Goal: Task Accomplishment & Management: Use online tool/utility

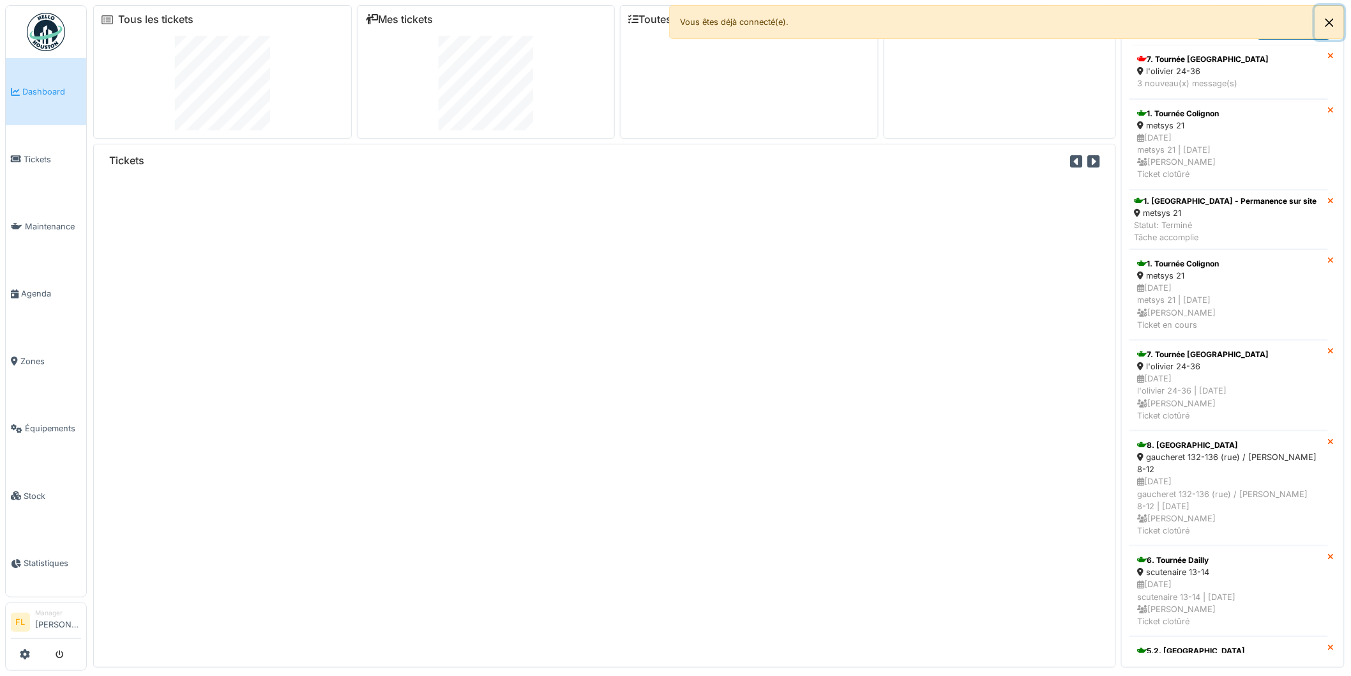
click at [1330, 26] on button "Close" at bounding box center [1330, 23] width 29 height 34
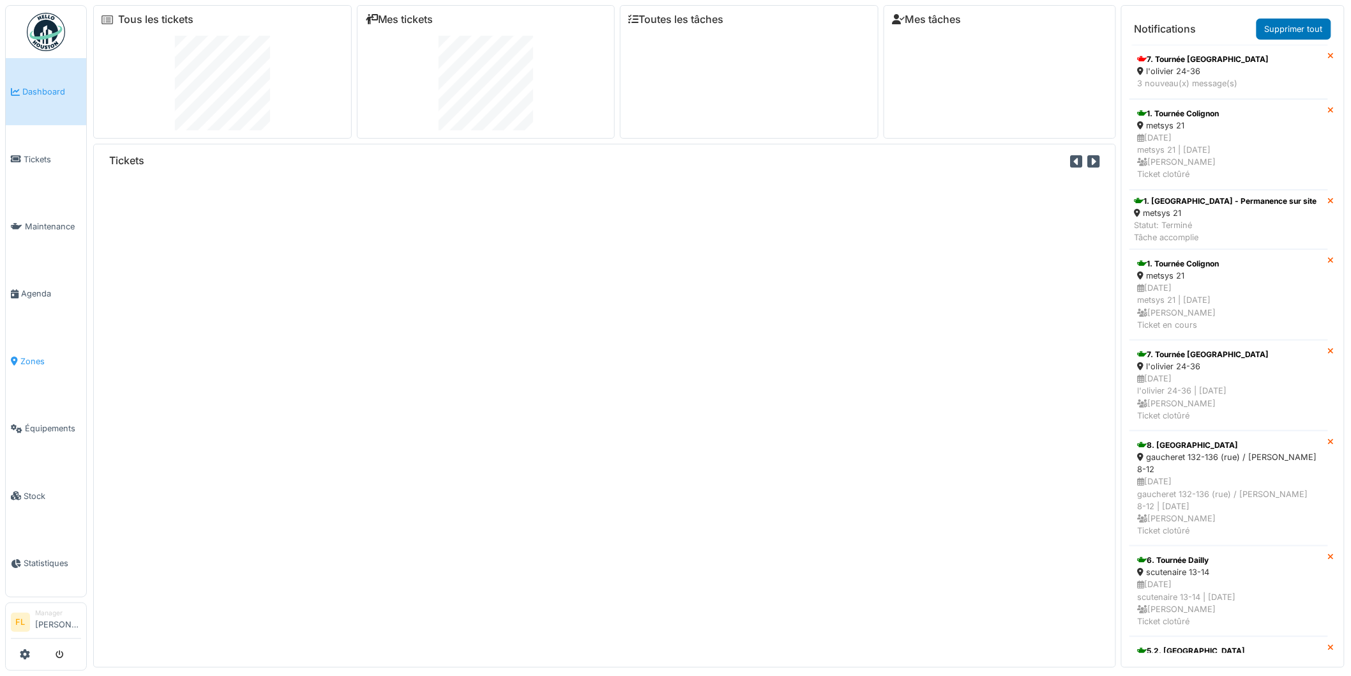
click at [34, 343] on link "Zones" at bounding box center [46, 361] width 80 height 67
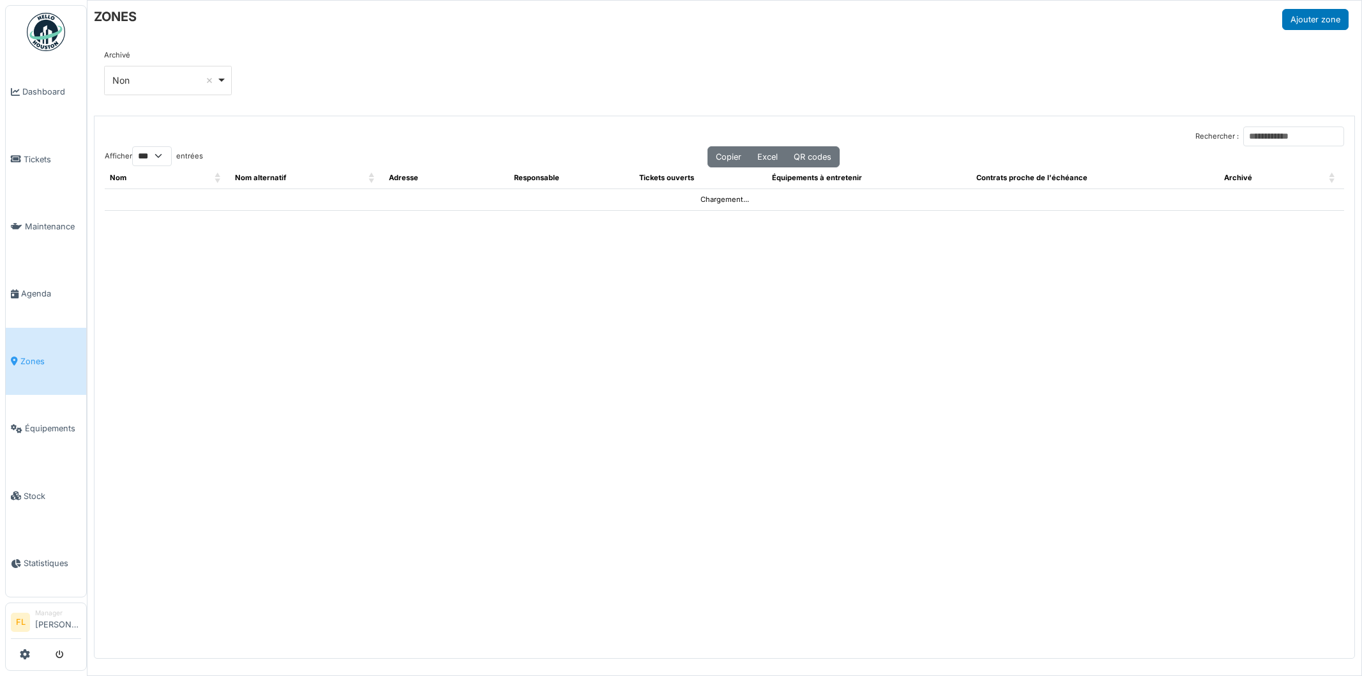
select select "***"
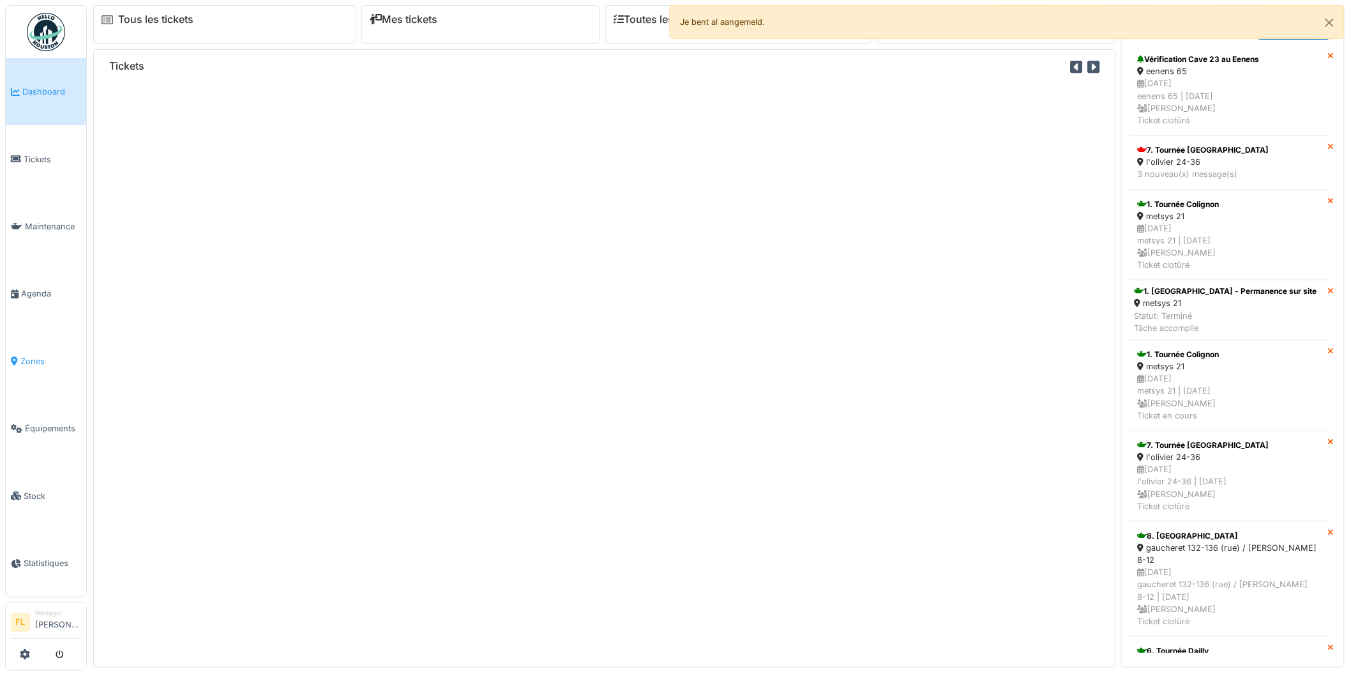
click at [29, 356] on span "Zones" at bounding box center [50, 361] width 61 height 12
click at [26, 355] on span "Zones" at bounding box center [50, 361] width 61 height 12
click at [1330, 18] on button "Close" at bounding box center [1330, 23] width 29 height 34
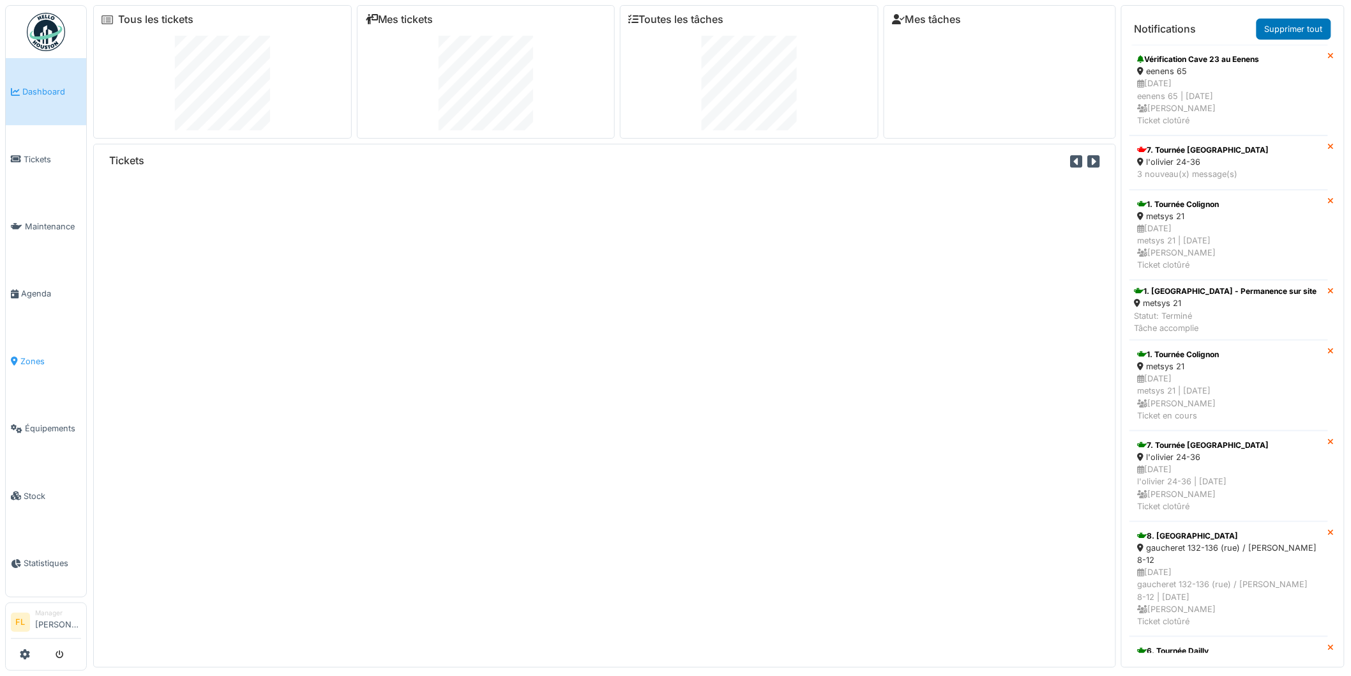
click at [31, 347] on link "Zones" at bounding box center [46, 361] width 80 height 67
click at [28, 343] on link "Zones" at bounding box center [46, 361] width 80 height 67
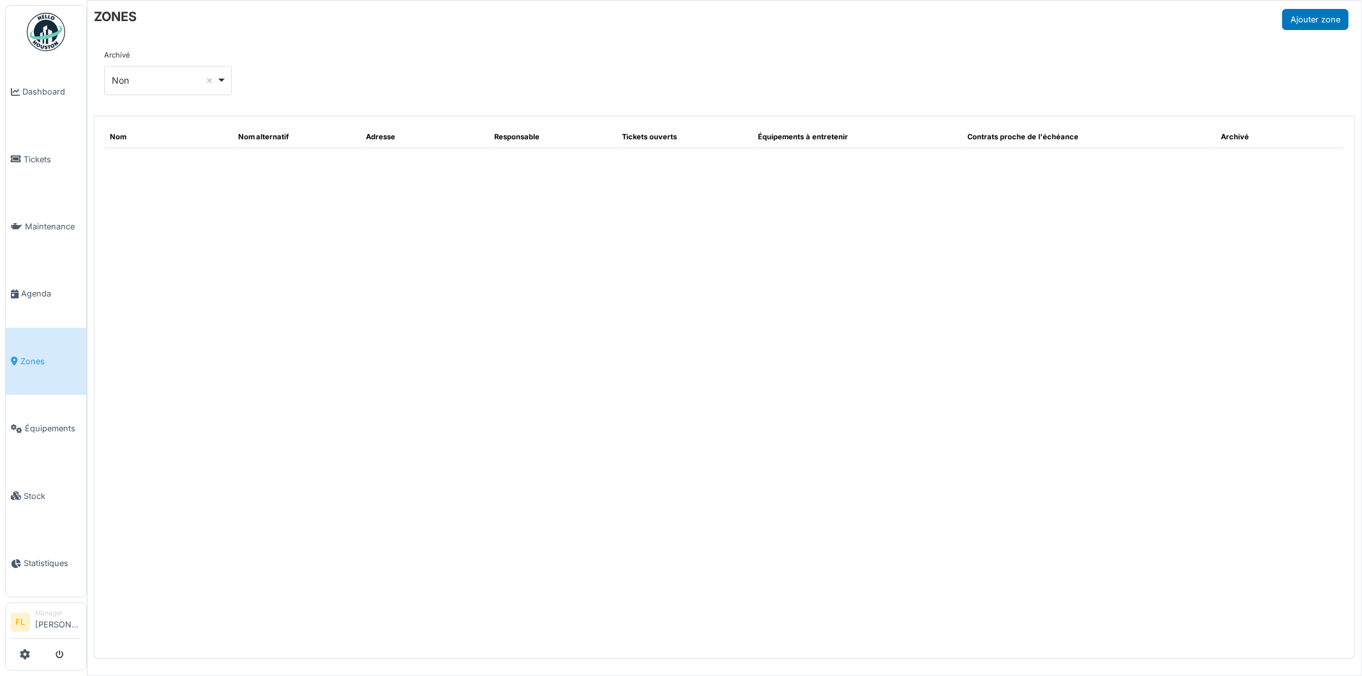
select select "***"
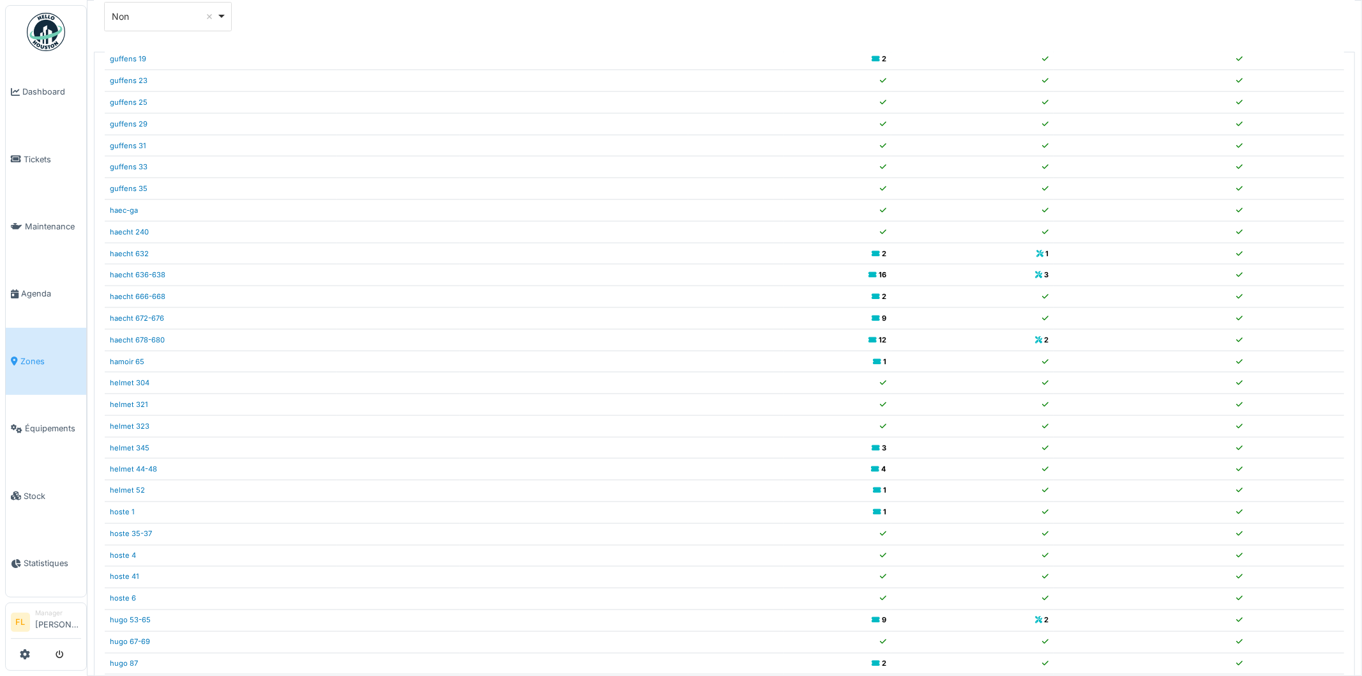
scroll to position [115, 0]
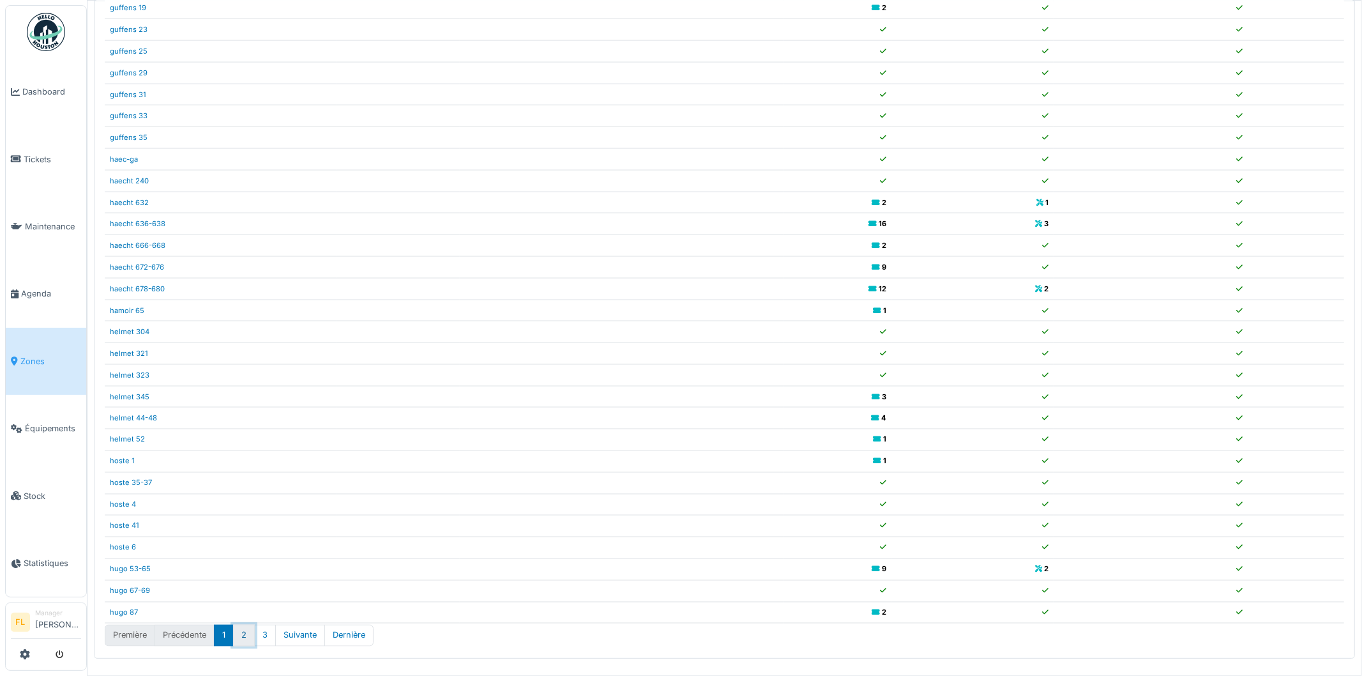
click at [243, 637] on button "2" at bounding box center [244, 635] width 22 height 21
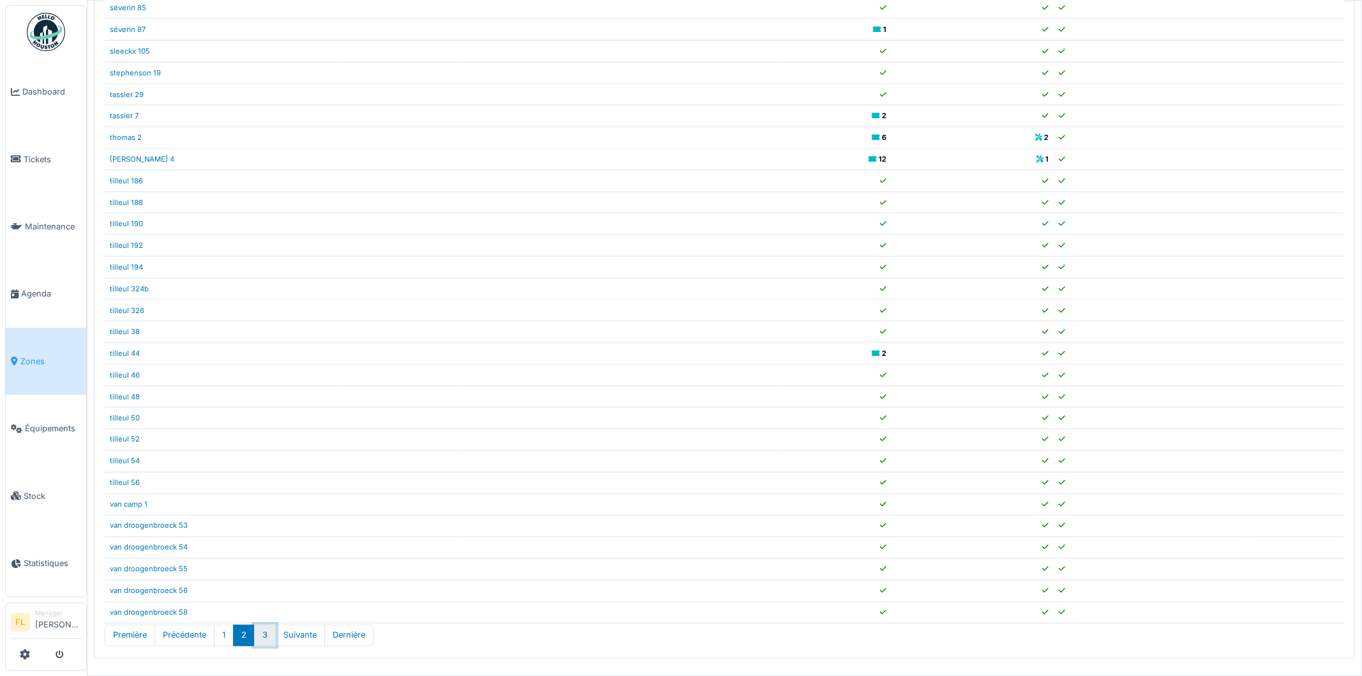
click at [264, 634] on button "3" at bounding box center [265, 635] width 22 height 21
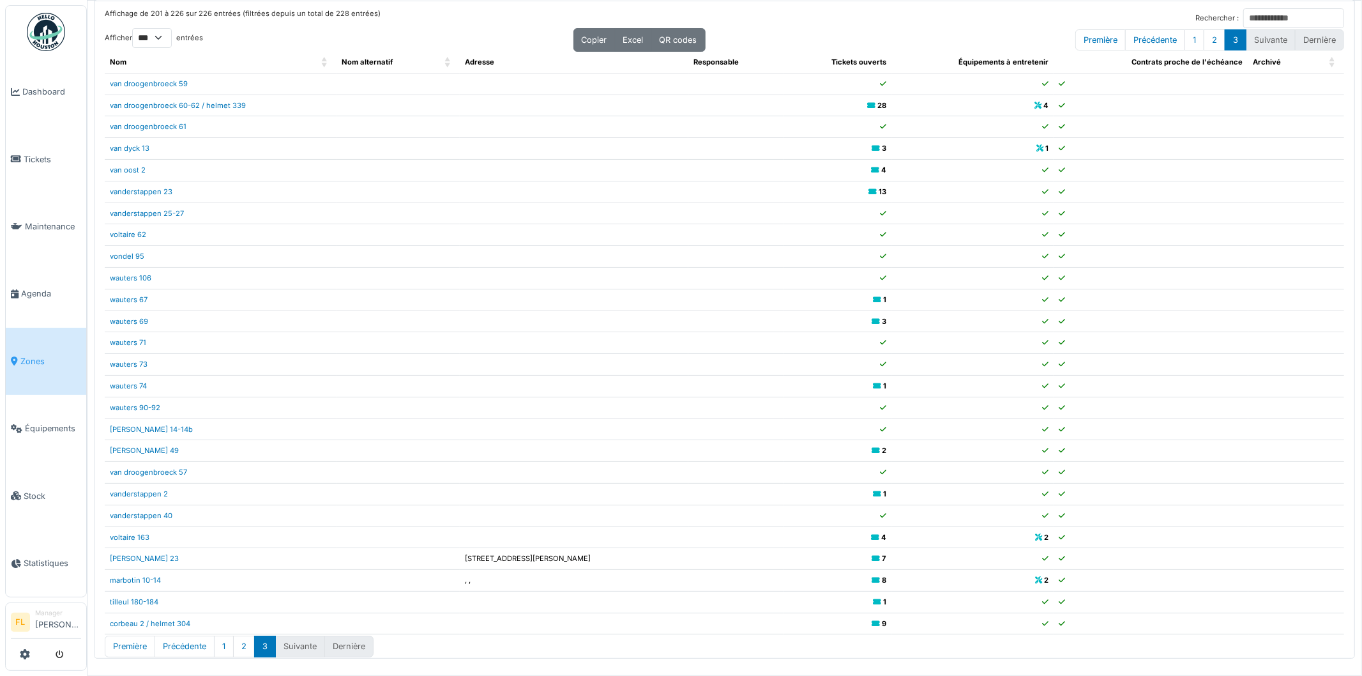
scroll to position [0, 0]
click at [143, 542] on link "voltaire 163" at bounding box center [130, 540] width 40 height 9
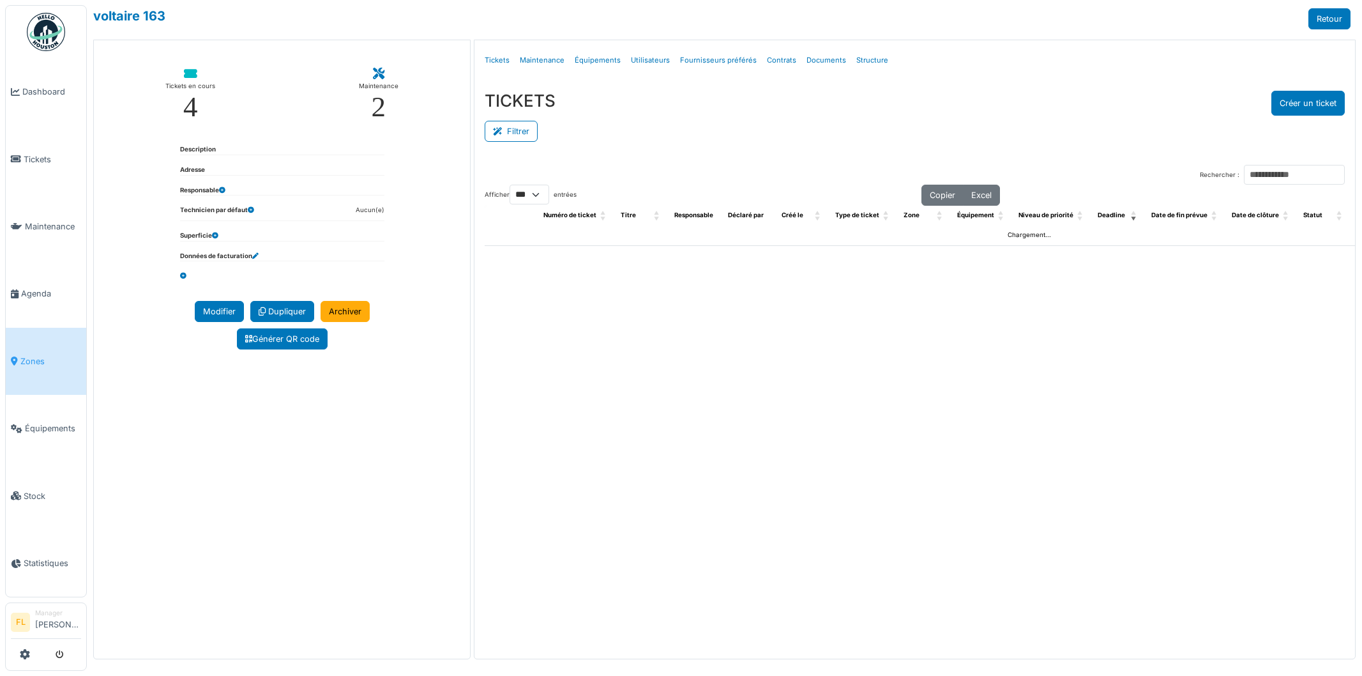
select select "***"
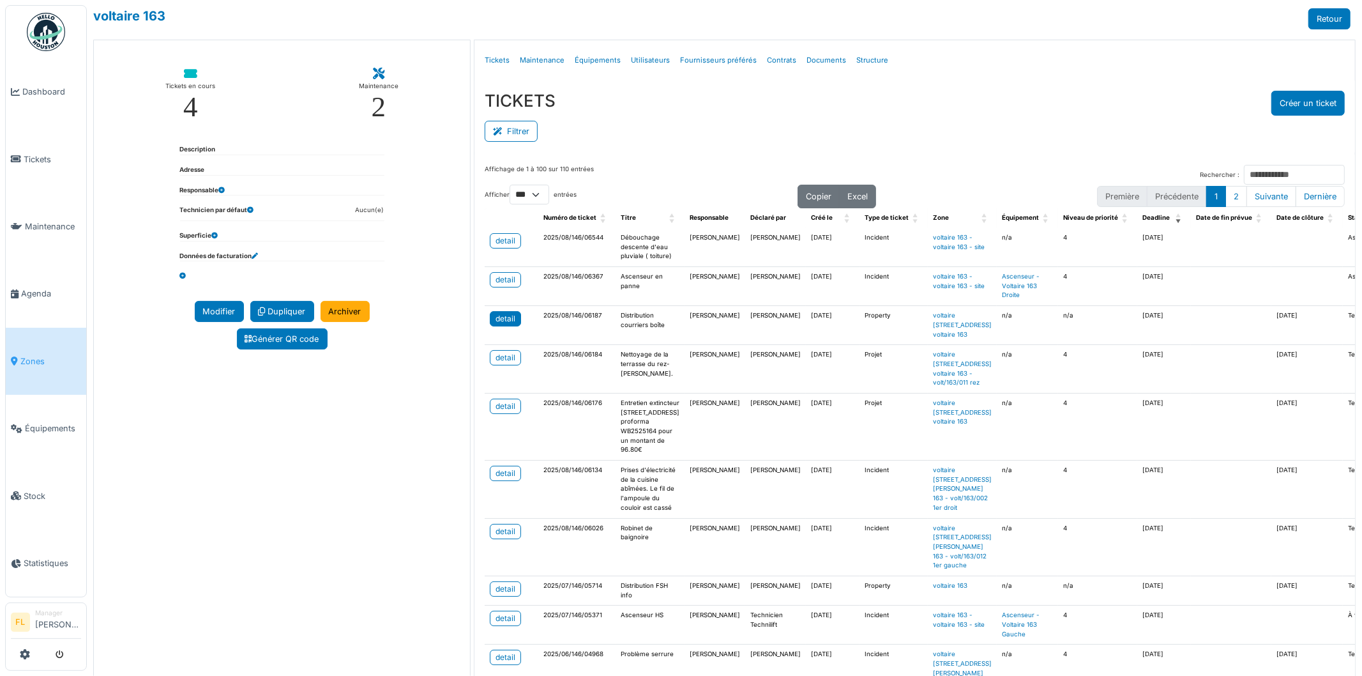
click at [499, 324] on div "detail" at bounding box center [506, 318] width 20 height 11
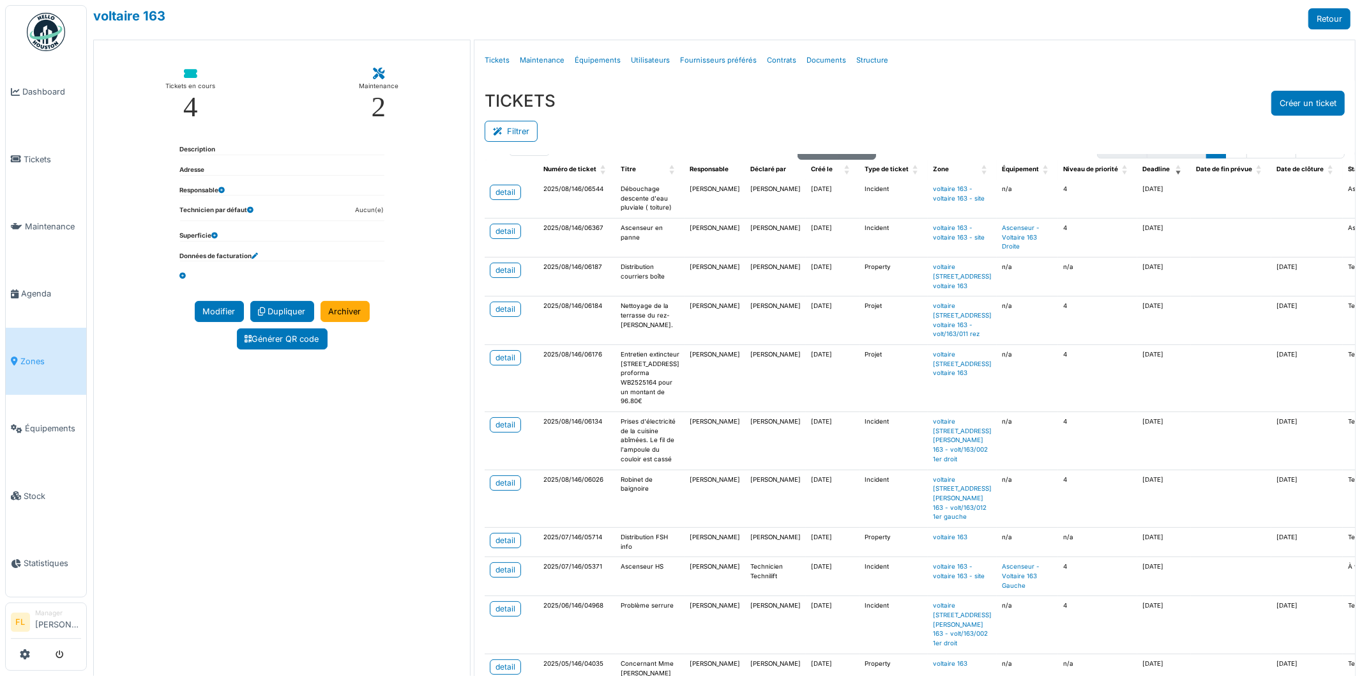
scroll to position [71, 0]
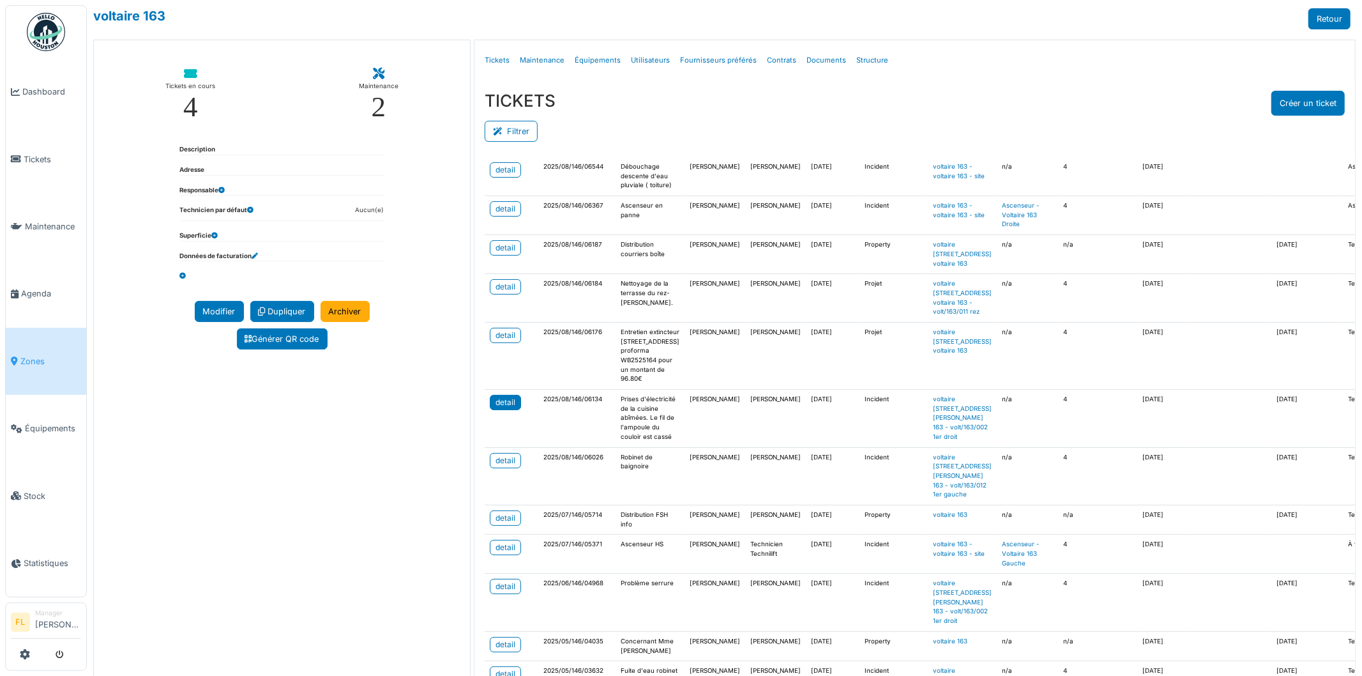
click at [507, 408] on div "detail" at bounding box center [506, 402] width 20 height 11
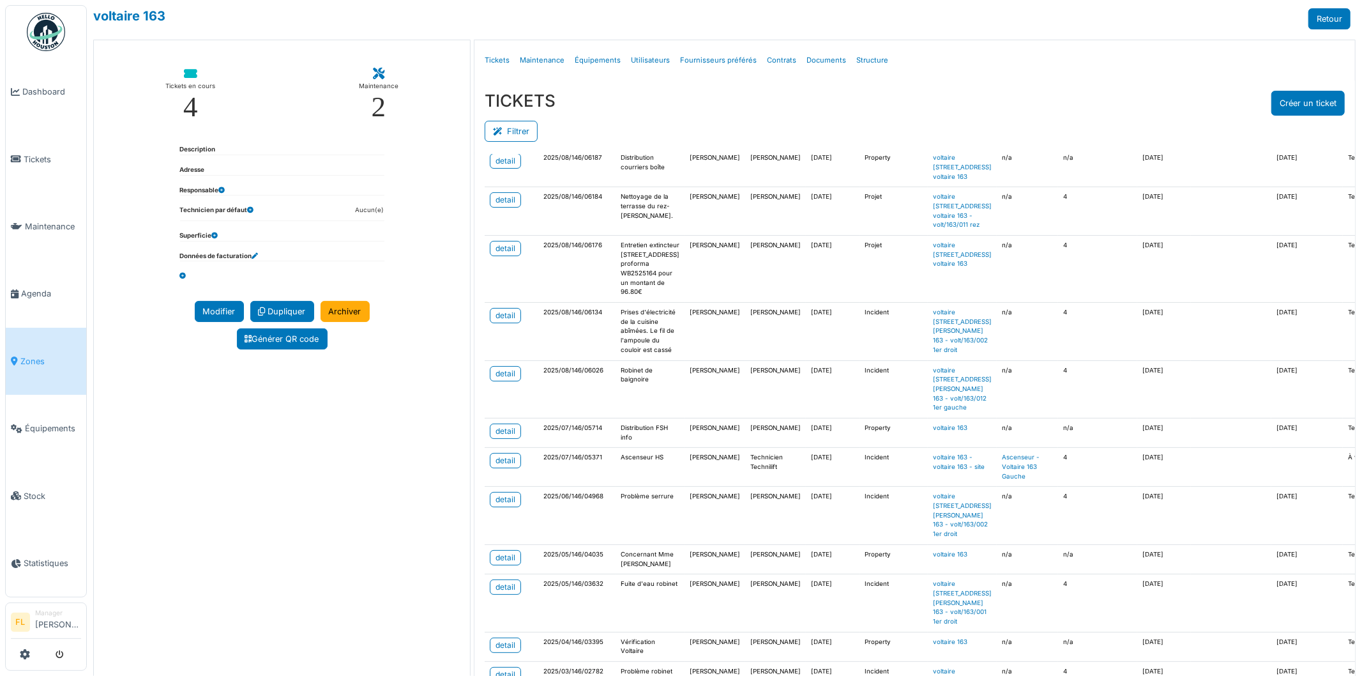
scroll to position [0, 0]
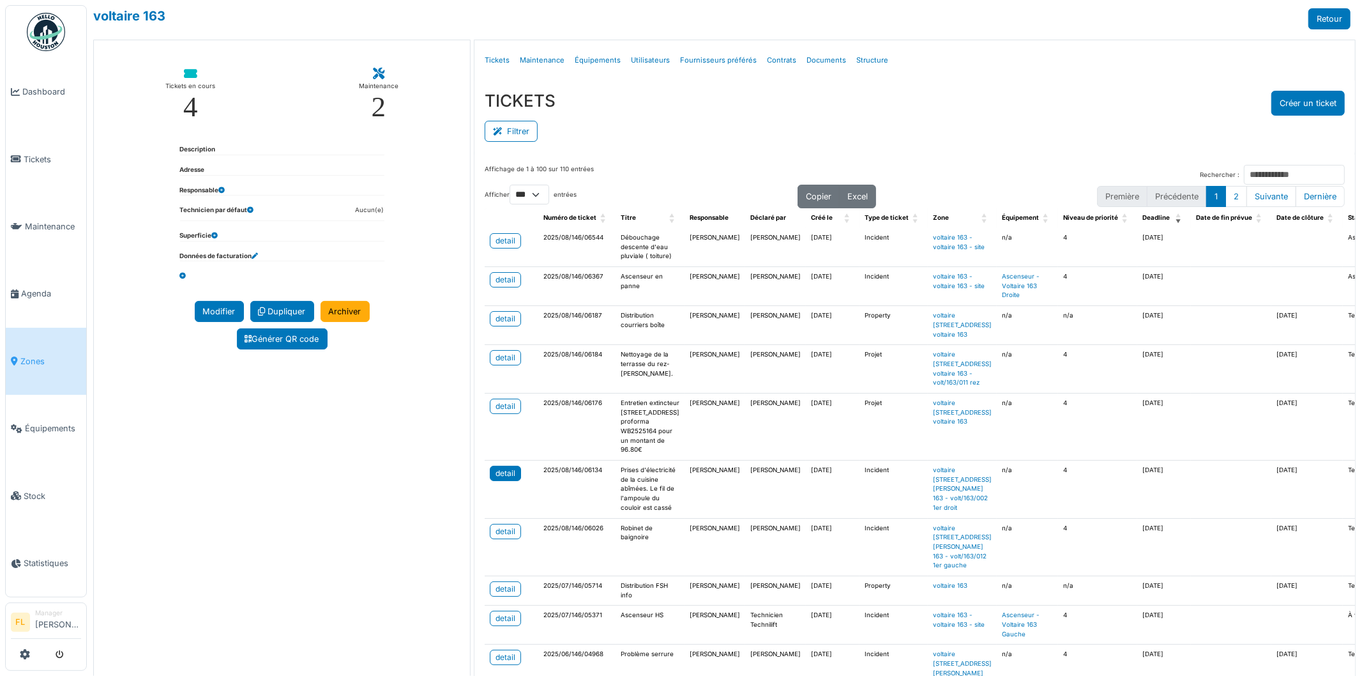
click at [498, 479] on div "detail" at bounding box center [506, 472] width 20 height 11
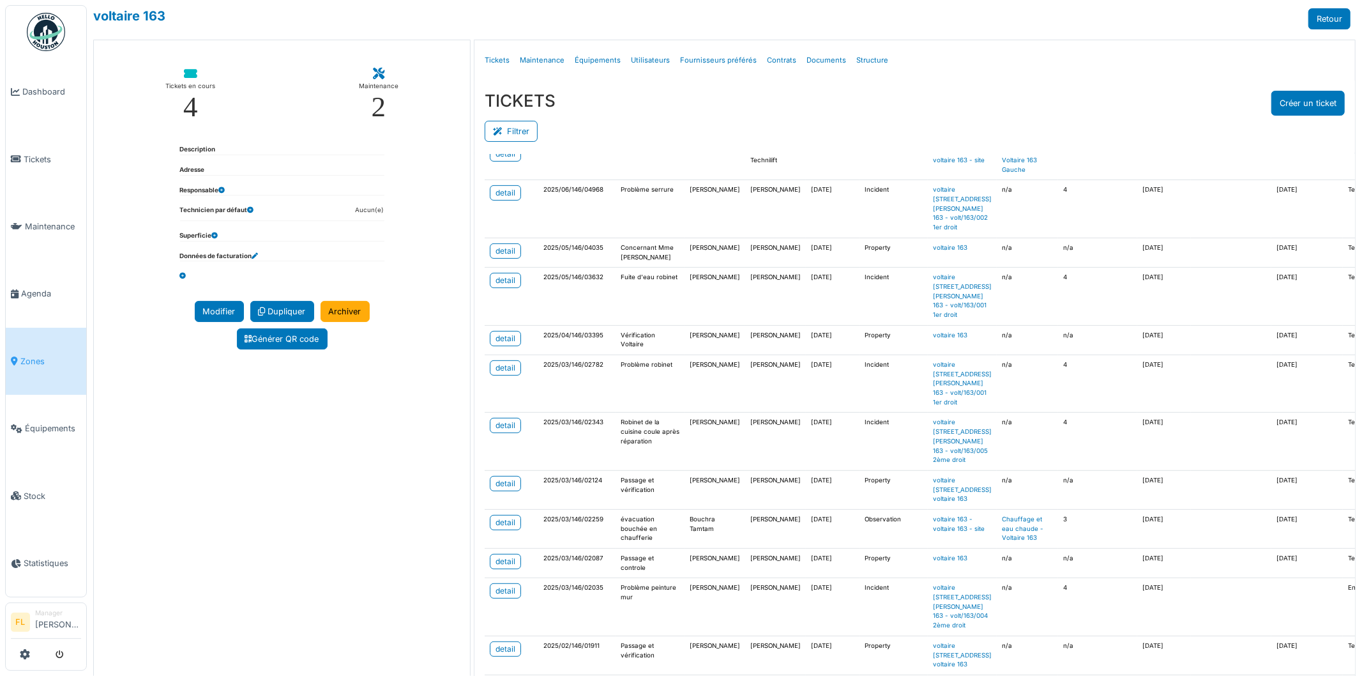
scroll to position [496, 0]
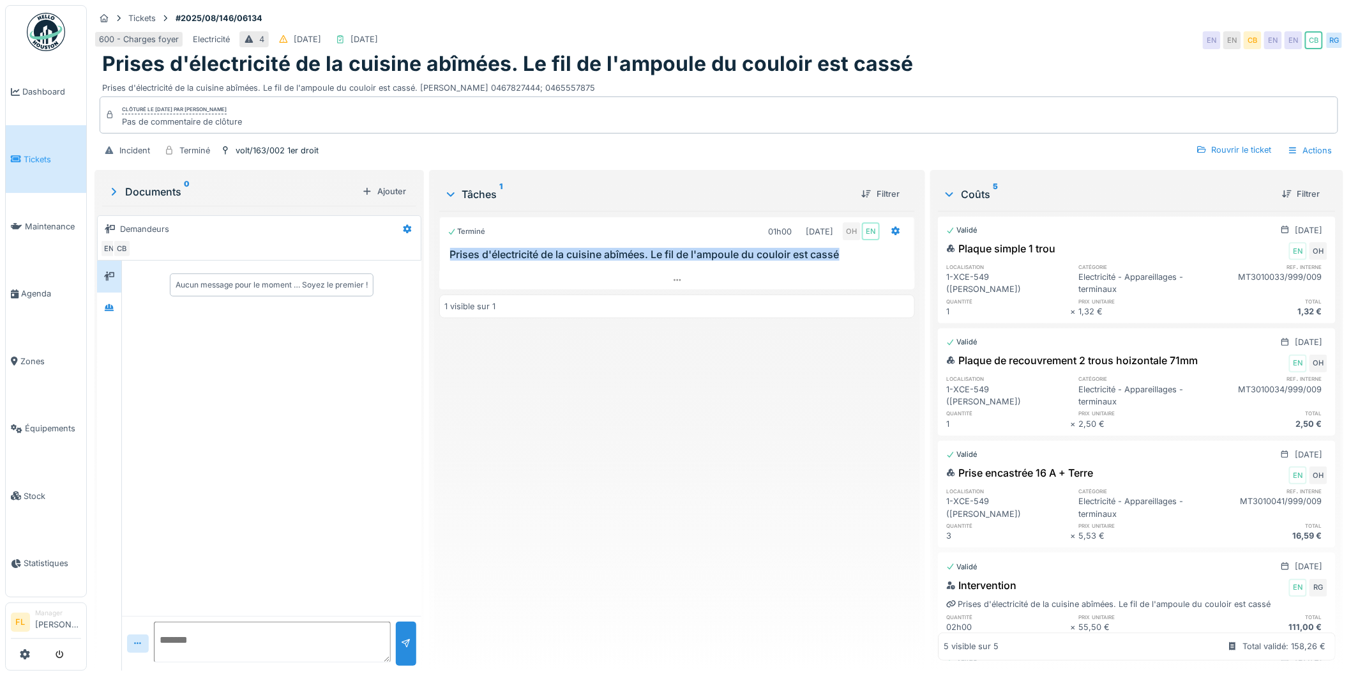
drag, startPoint x: 445, startPoint y: 255, endPoint x: 853, endPoint y: 257, distance: 408.1
click at [853, 257] on div "Prises d'électricité de la cuisine abîmées. Le fil de l'ampoule du couloir est …" at bounding box center [677, 254] width 475 height 12
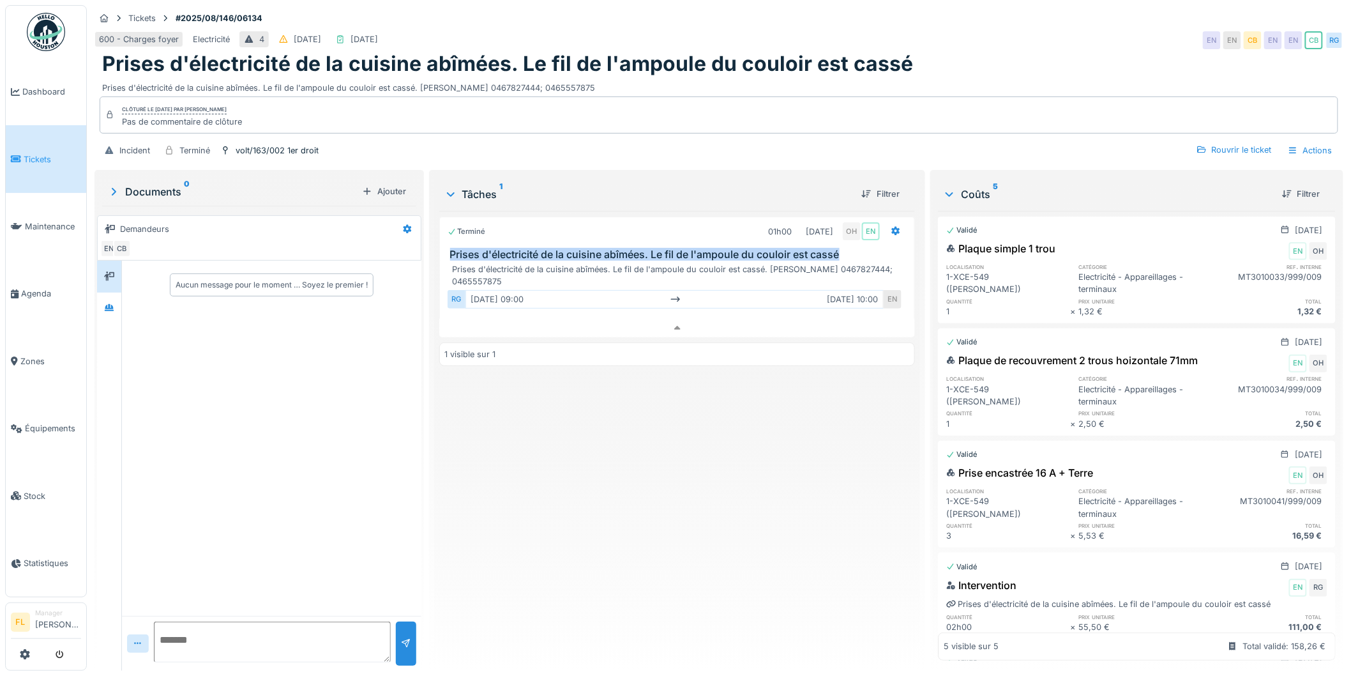
scroll to position [10, 0]
click at [720, 524] on div "Terminé 01h00 04/08/2025 OH EN Prises d'électricité de la cuisine abîmées. Le f…" at bounding box center [677, 436] width 476 height 450
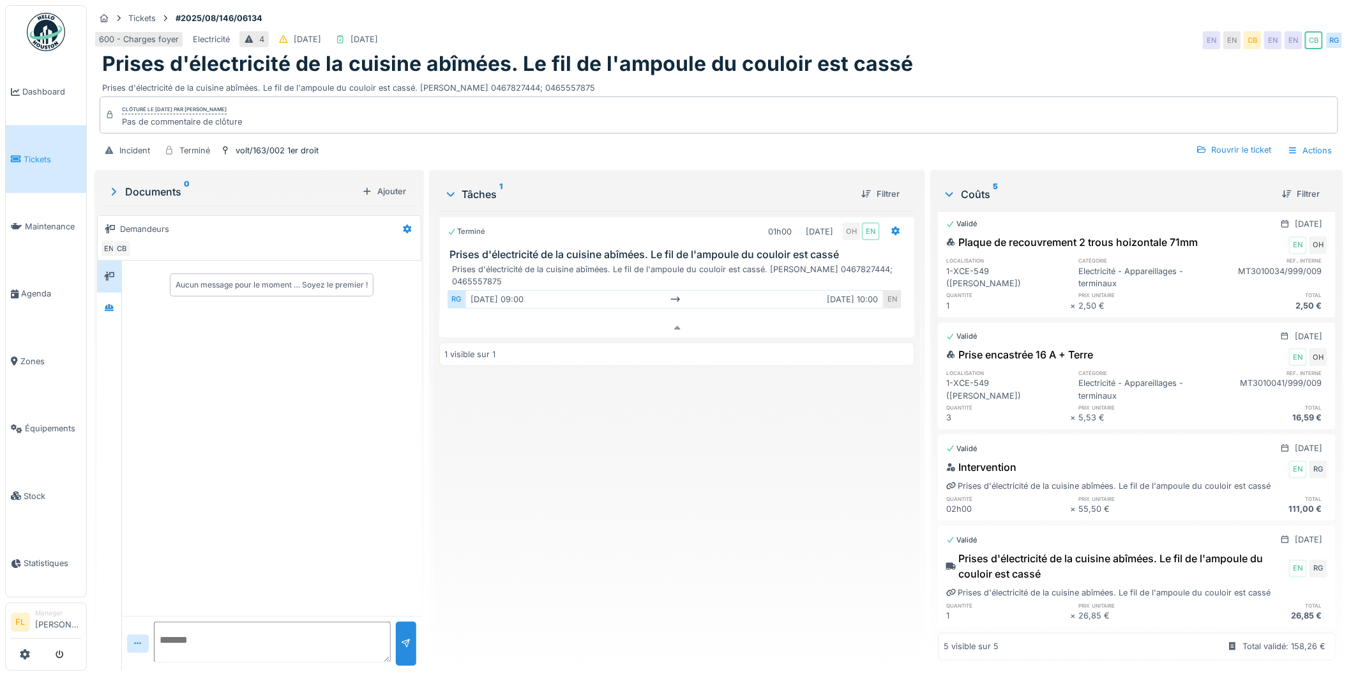
scroll to position [141, 0]
click at [110, 304] on icon at bounding box center [109, 307] width 10 height 8
drag, startPoint x: 106, startPoint y: 277, endPoint x: 326, endPoint y: 363, distance: 236.6
click at [107, 277] on icon at bounding box center [109, 276] width 10 height 8
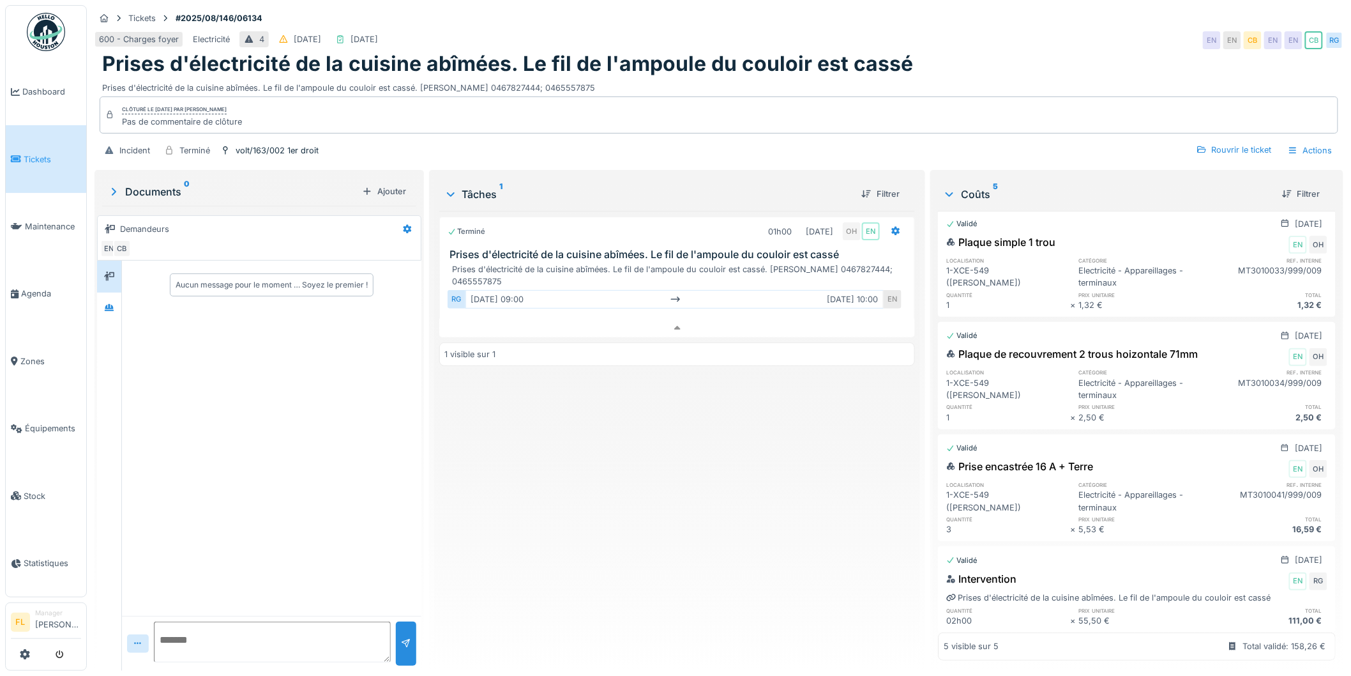
scroll to position [0, 0]
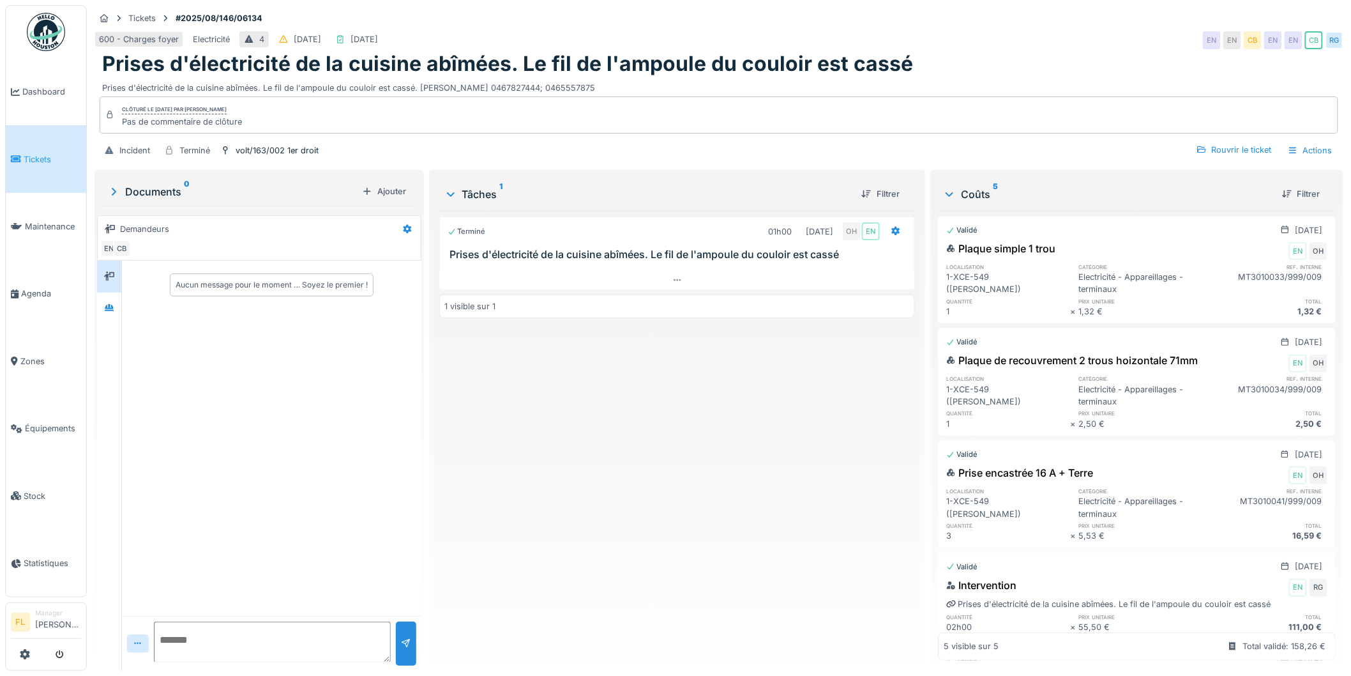
drag, startPoint x: 1294, startPoint y: 148, endPoint x: 1273, endPoint y: 126, distance: 30.3
click at [1294, 148] on div "Actions" at bounding box center [1310, 150] width 56 height 19
drag, startPoint x: 1229, startPoint y: 174, endPoint x: 1109, endPoint y: 164, distance: 119.9
click at [1224, 173] on div "Rapport d'intervention" at bounding box center [1235, 179] width 157 height 19
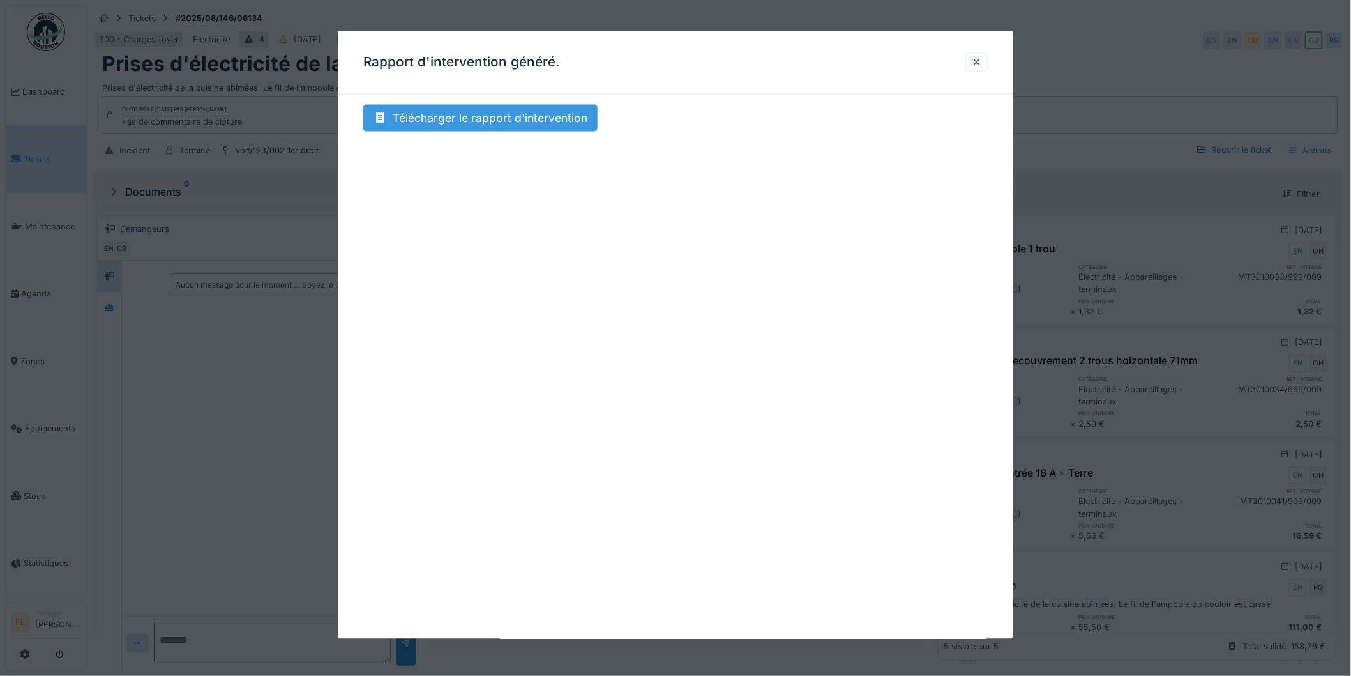
click at [484, 116] on div "Télécharger le rapport d'intervention" at bounding box center [480, 118] width 234 height 27
click at [952, 236] on div "Rapport d'intervention généré. Télécharger le rapport d'intervention" at bounding box center [676, 335] width 676 height 608
click at [979, 61] on div at bounding box center [977, 62] width 10 height 12
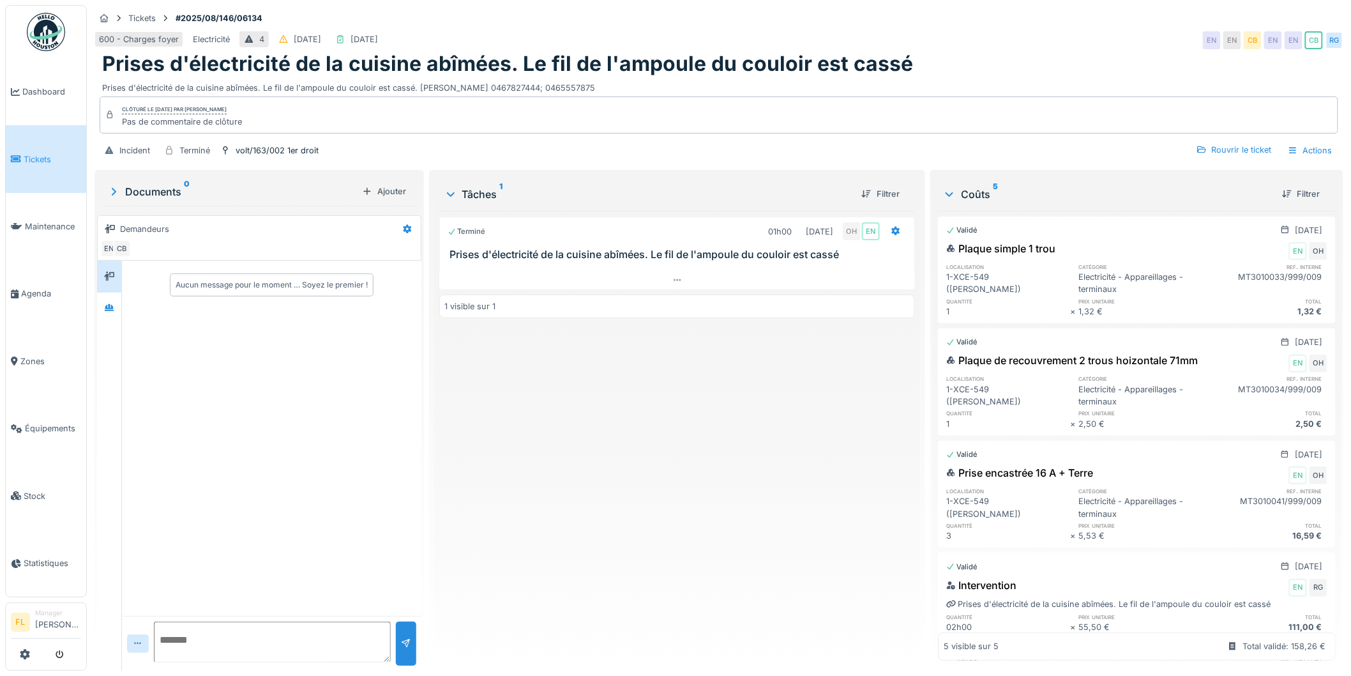
click at [1091, 96] on div "Clôturé le [DATE] par [DEMOGRAPHIC_DATA][PERSON_NAME] de commentaire de clôture" at bounding box center [719, 114] width 1239 height 37
drag, startPoint x: 688, startPoint y: 637, endPoint x: 678, endPoint y: 637, distance: 10.2
click at [687, 637] on div "Terminé 01h00 [DATE] OH EN Prises d'électricité de la cuisine abîmées. Le fil d…" at bounding box center [677, 436] width 476 height 450
